Goal: Information Seeking & Learning: Learn about a topic

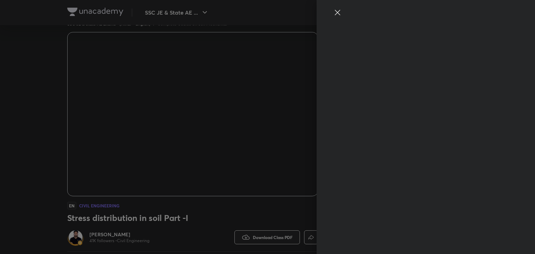
type input "7889981352"
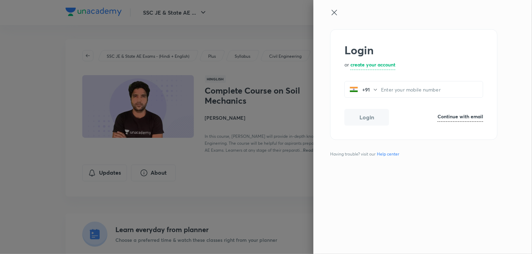
click at [259, 163] on div at bounding box center [266, 127] width 532 height 254
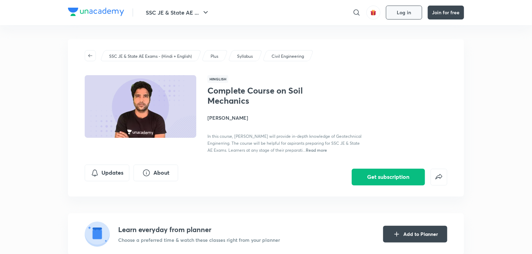
click at [411, 9] on button "Log in" at bounding box center [404, 13] width 36 height 14
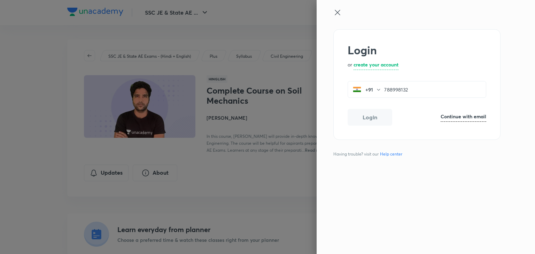
click at [372, 119] on button "Login" at bounding box center [370, 117] width 45 height 17
click at [413, 89] on input "788998132" at bounding box center [435, 90] width 102 height 14
type input "7889981352"
click at [370, 119] on button "Login" at bounding box center [370, 116] width 45 height 17
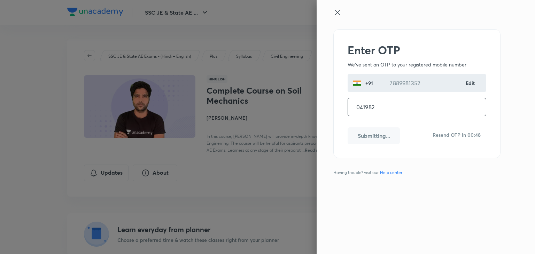
type input "041982"
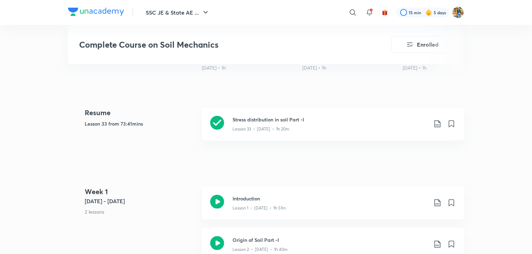
scroll to position [293, 0]
click at [212, 123] on icon at bounding box center [217, 122] width 14 height 14
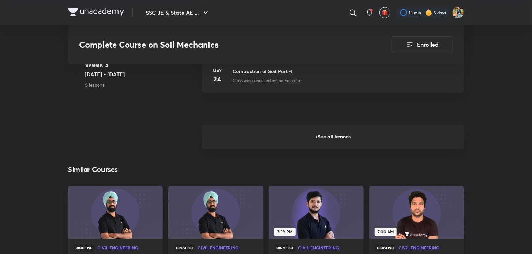
scroll to position [1034, 0]
click at [302, 141] on h6 "+ See all lessons" at bounding box center [333, 137] width 262 height 24
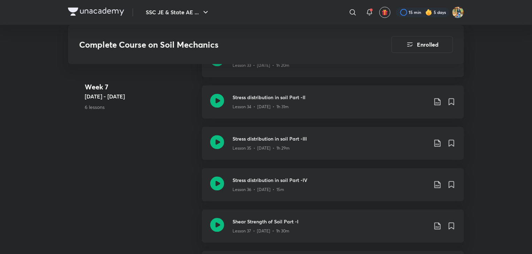
scroll to position [1988, 0]
click at [220, 100] on icon at bounding box center [217, 101] width 14 height 14
